Goal: Transaction & Acquisition: Purchase product/service

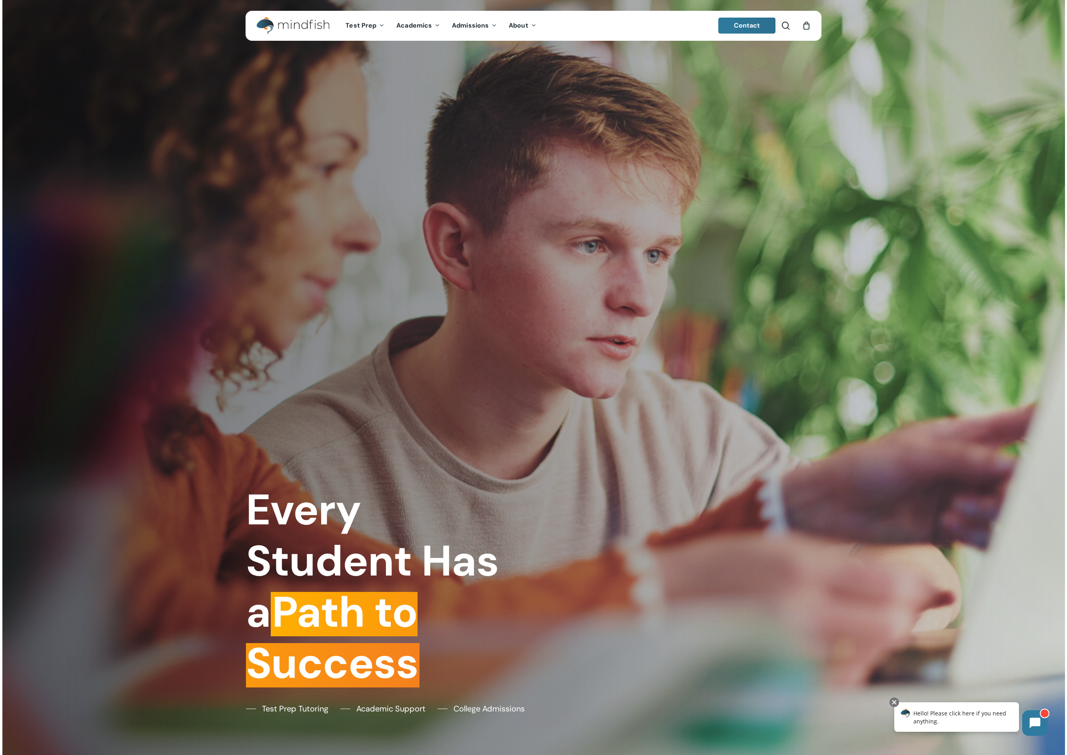
click at [804, 26] on icon "Cart" at bounding box center [806, 26] width 9 height 8
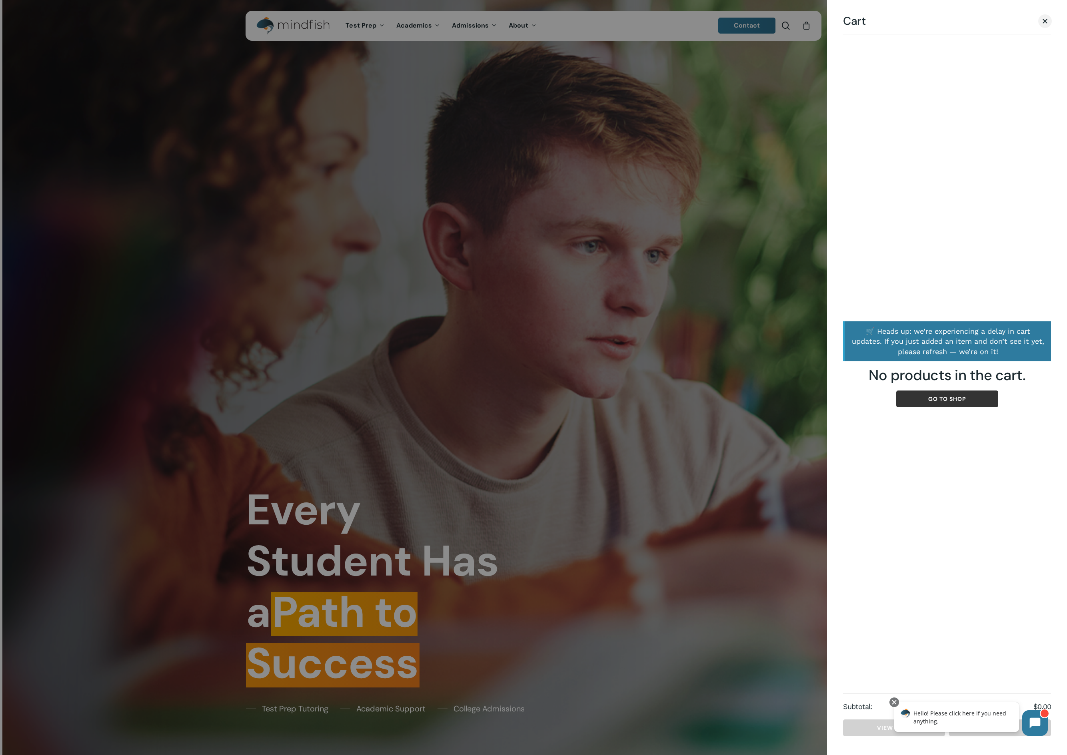
click at [938, 398] on link "Go to shop" at bounding box center [947, 399] width 102 height 17
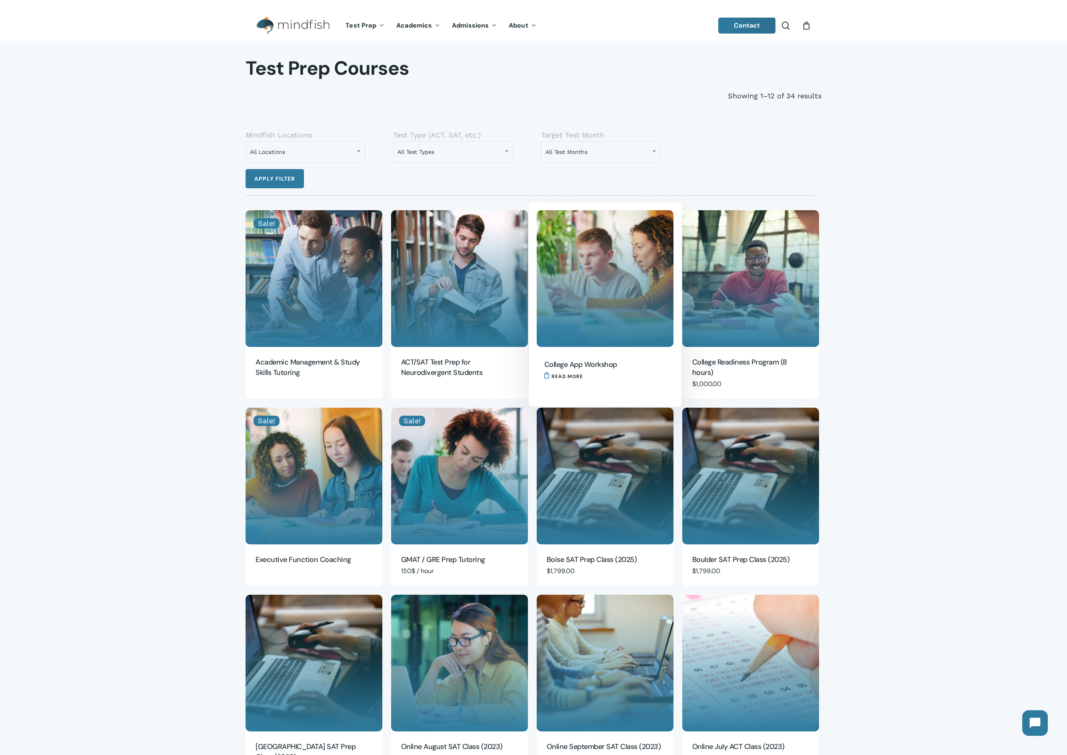
click at [600, 278] on img "College App Workshop" at bounding box center [605, 278] width 137 height 137
click at [356, 323] on img "Academic Management & Study Skills Tutoring" at bounding box center [314, 278] width 137 height 137
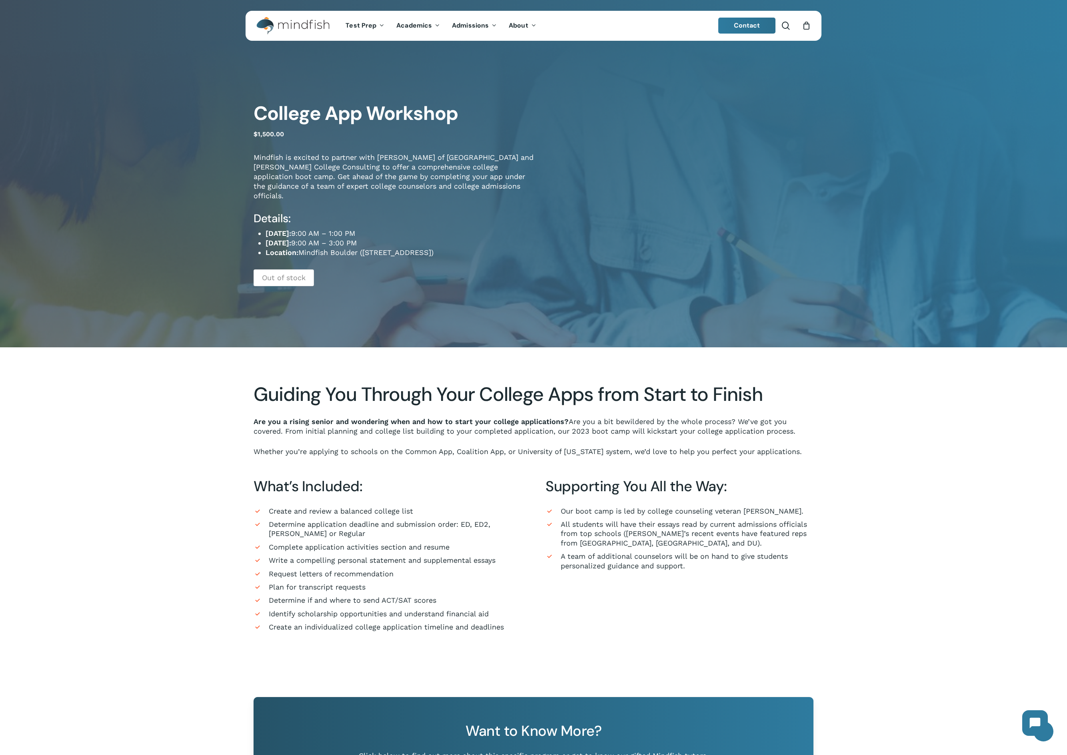
scroll to position [5, 0]
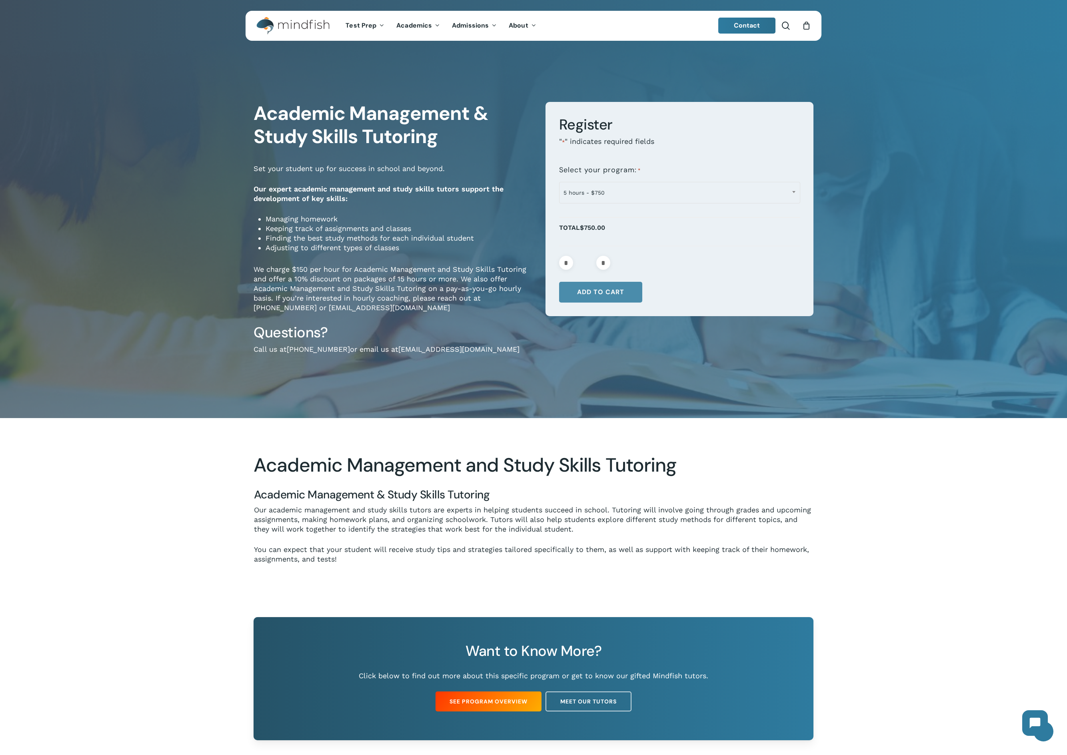
click at [614, 293] on button "Add to cart" at bounding box center [600, 292] width 83 height 21
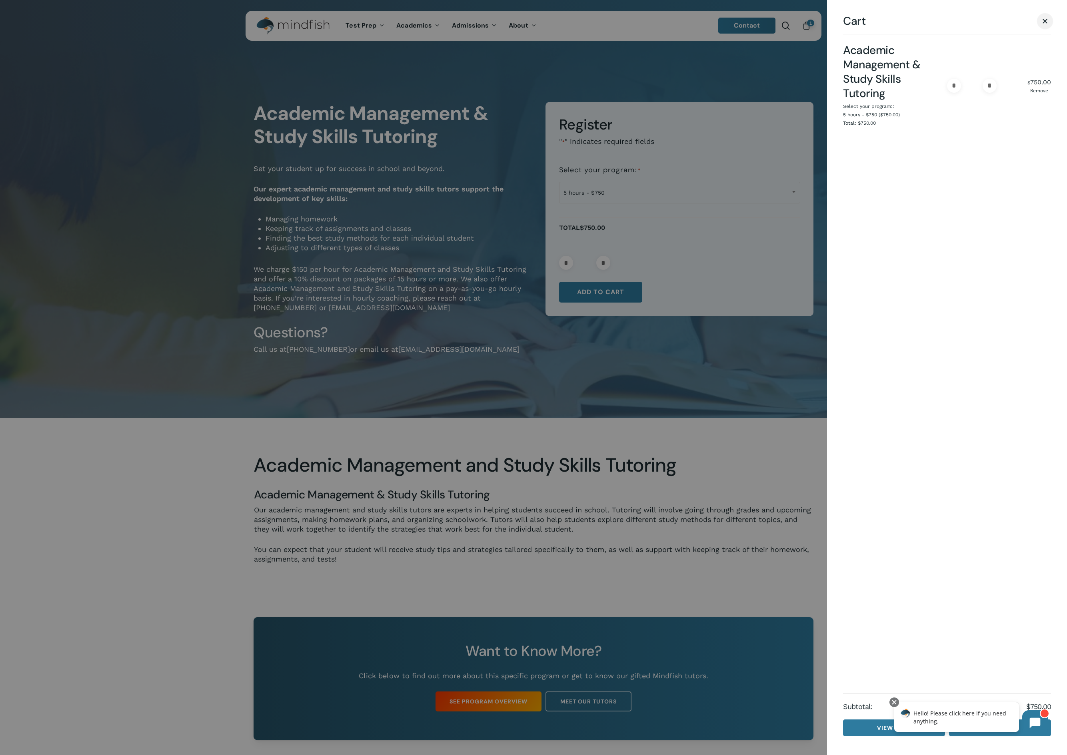
click at [1048, 24] on link "Close Cart" at bounding box center [1045, 21] width 12 height 10
